Goal: Browse casually

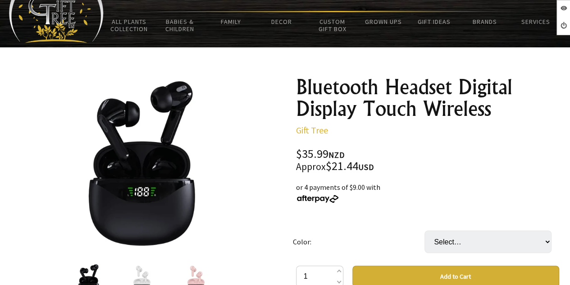
scroll to position [90, 0]
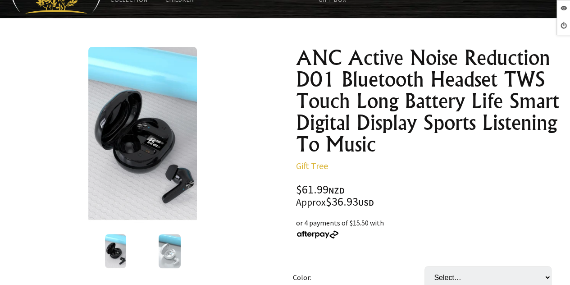
scroll to position [135, 0]
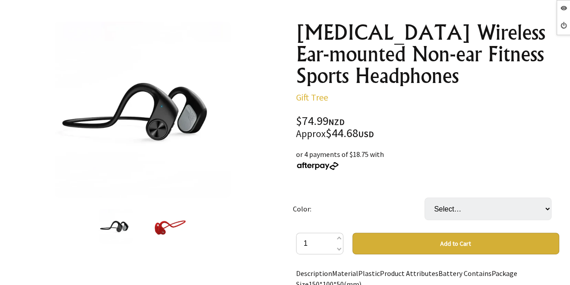
scroll to position [135, 0]
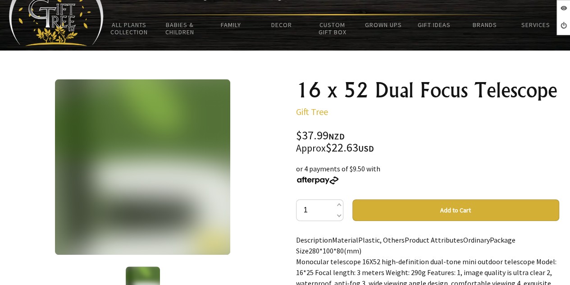
scroll to position [45, 0]
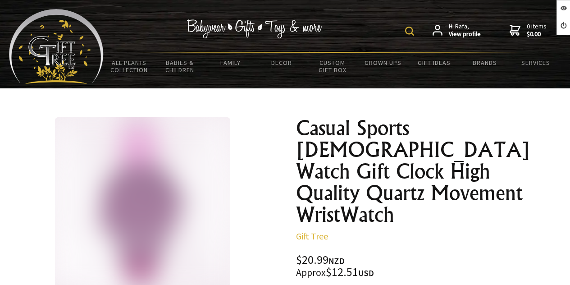
scroll to position [90, 0]
